Goal: Book appointment/travel/reservation

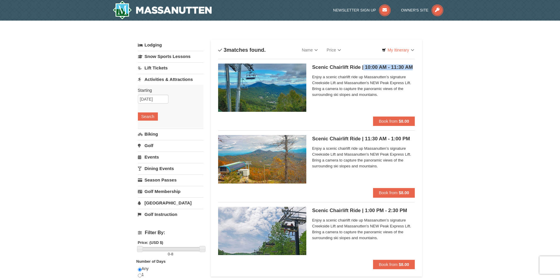
drag, startPoint x: 360, startPoint y: 67, endPoint x: 408, endPoint y: 67, distance: 47.0
click at [408, 67] on h5 "Scenic Chairlift Ride | 10:00 AM - 11:30 AM Massanutten Scenic Chairlift Rides" at bounding box center [363, 67] width 103 height 6
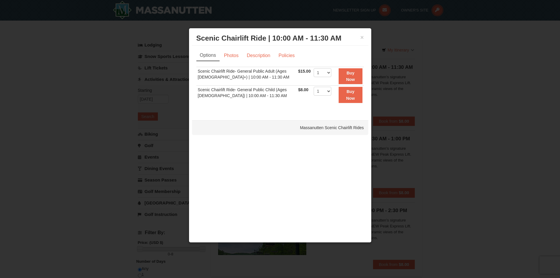
click at [500, 88] on div at bounding box center [280, 139] width 560 height 278
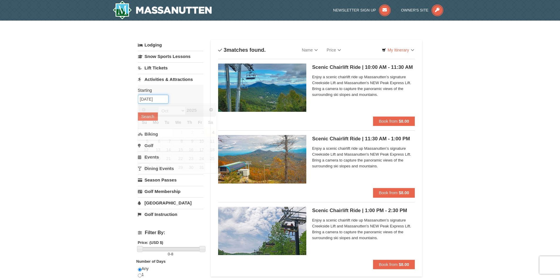
click at [157, 101] on input "[DATE]" at bounding box center [153, 99] width 31 height 9
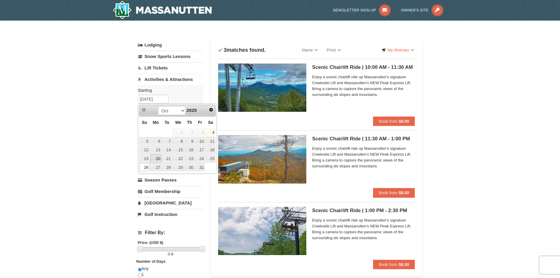
click at [160, 157] on link "20" at bounding box center [155, 158] width 11 height 8
type input "[DATE]"
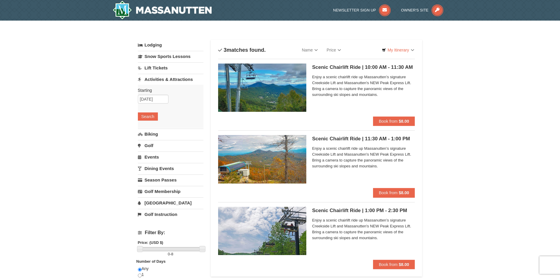
click at [151, 120] on div "Starting Please format dates MM/DD/YYYY Please format dates MM/DD/YYYY [DATE] S…" at bounding box center [171, 106] width 66 height 43
click at [151, 118] on button "Search" at bounding box center [148, 116] width 20 height 8
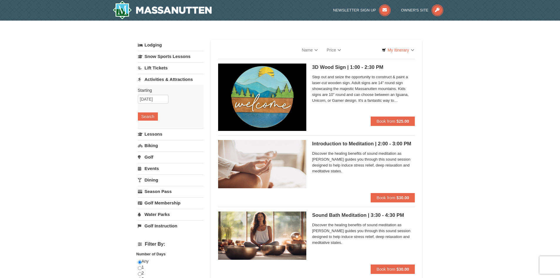
select select "10"
